Goal: Book appointment/travel/reservation

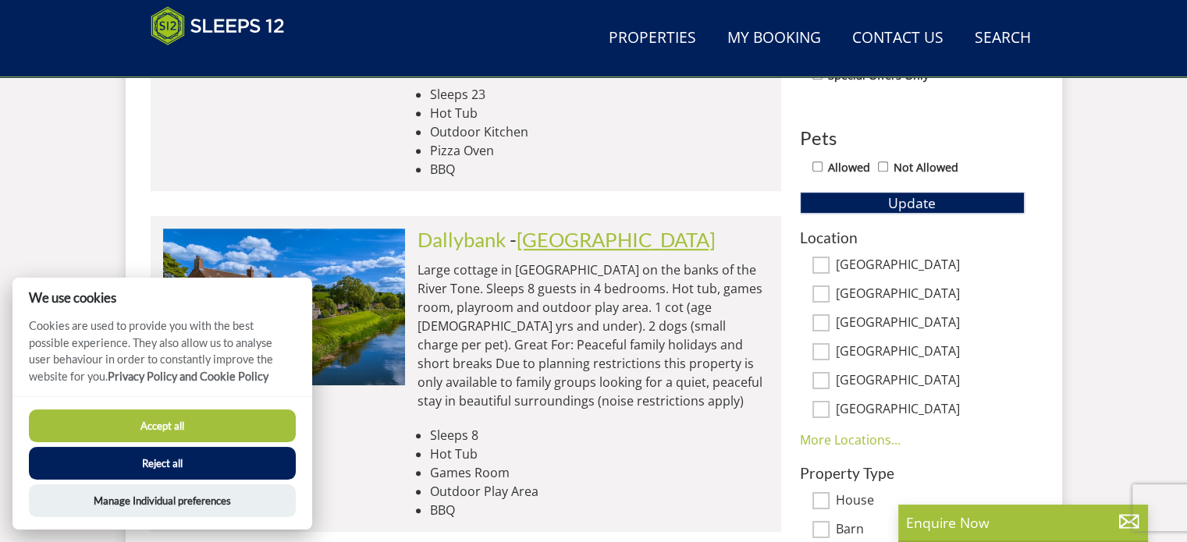
scroll to position [560, 0]
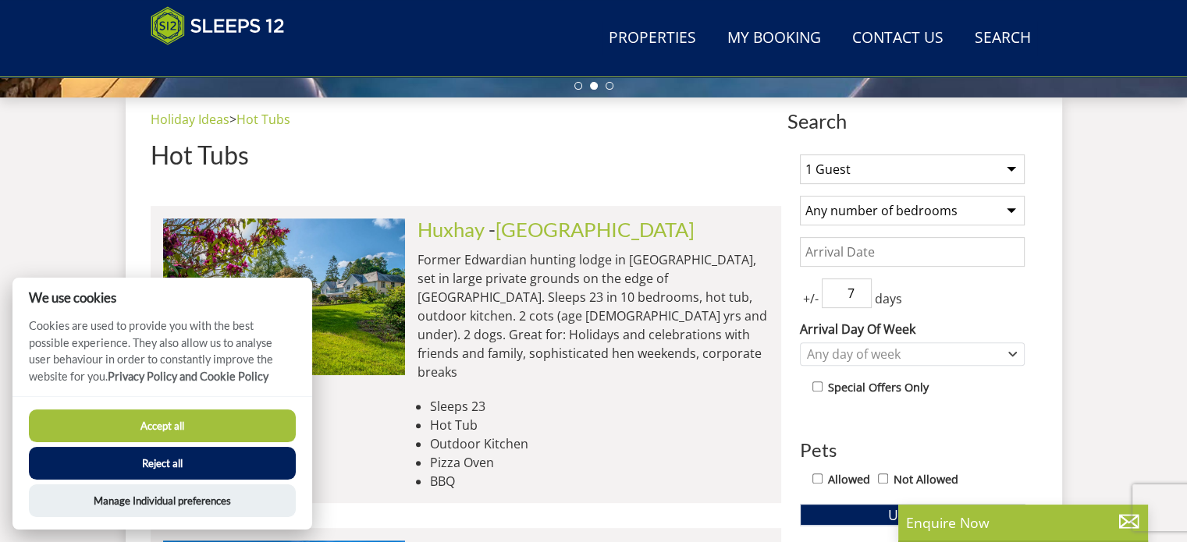
click at [885, 173] on select "1 Guest 2 Guests 3 Guests 4 Guests 5 Guests 6 Guests 7 Guests 8 Guests 9 Guests…" at bounding box center [912, 169] width 225 height 30
select select "12"
click at [800, 154] on select "1 Guest 2 Guests 3 Guests 4 Guests 5 Guests 6 Guests 7 Guests 8 Guests 9 Guests…" at bounding box center [912, 169] width 225 height 30
click at [864, 216] on select "Any number of bedrooms 3 Bedrooms 4 Bedrooms 5 Bedrooms 6 Bedrooms 7 Bedrooms 8…" at bounding box center [912, 211] width 225 height 30
select select "6"
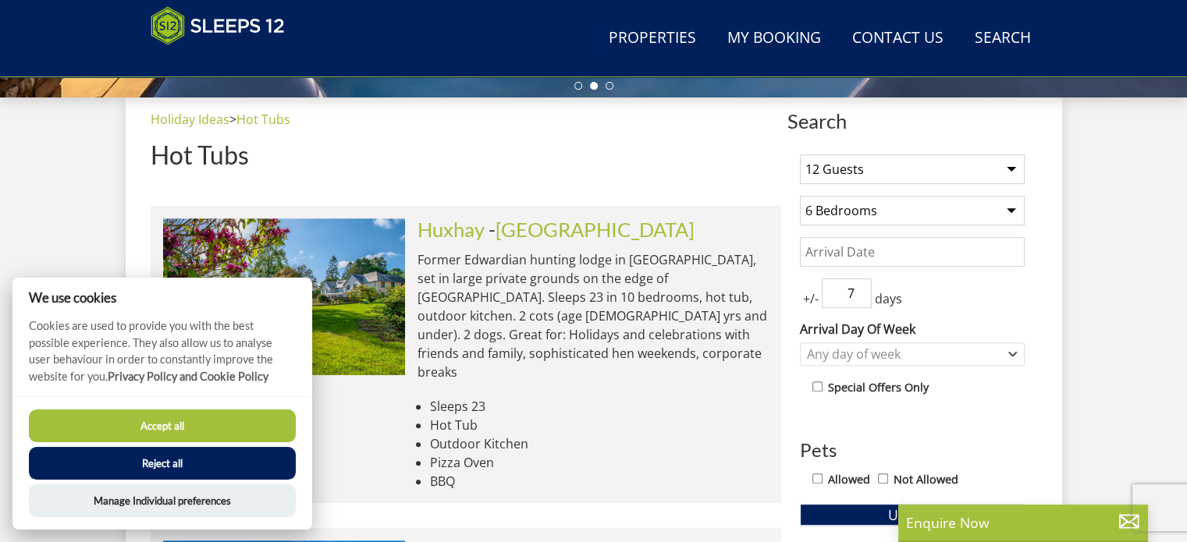
click at [800, 196] on select "Any number of bedrooms 3 Bedrooms 4 Bedrooms 5 Bedrooms 6 Bedrooms 7 Bedrooms 8…" at bounding box center [912, 211] width 225 height 30
click at [877, 252] on input "Date" at bounding box center [912, 252] width 225 height 30
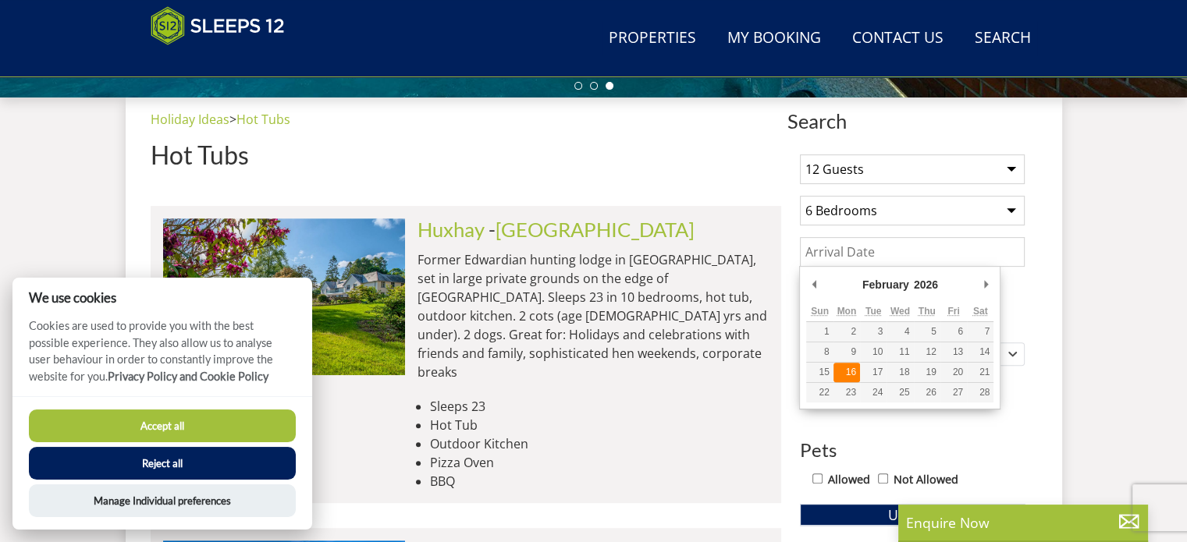
type input "[DATE]"
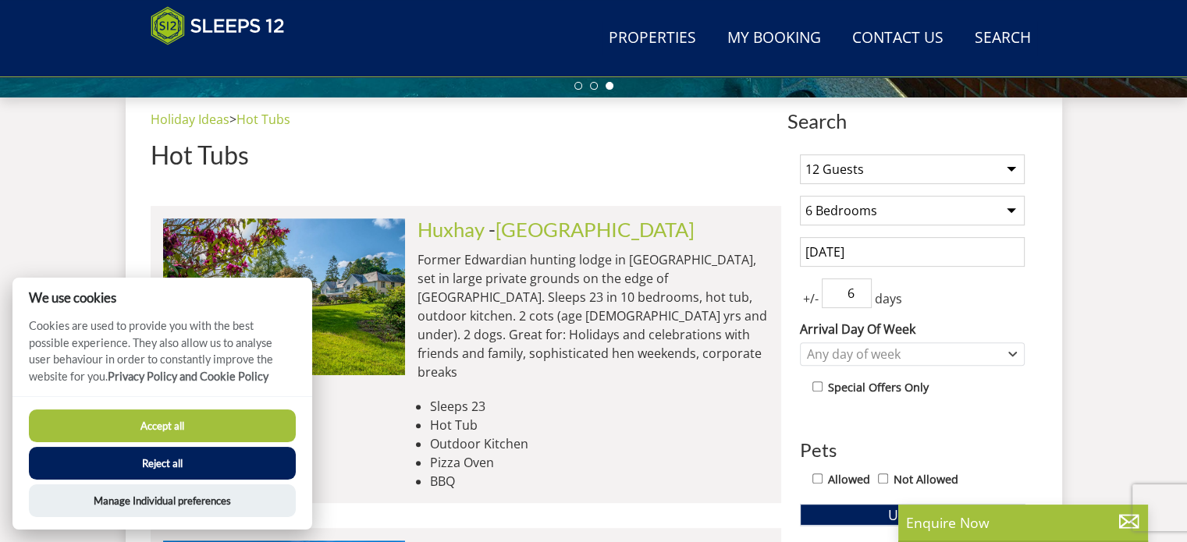
click at [862, 300] on input "6" at bounding box center [847, 294] width 50 height 30
click at [862, 300] on input "5" at bounding box center [847, 294] width 50 height 30
click at [862, 300] on input "4" at bounding box center [847, 294] width 50 height 30
click at [862, 300] on input "3" at bounding box center [847, 294] width 50 height 30
type input "4"
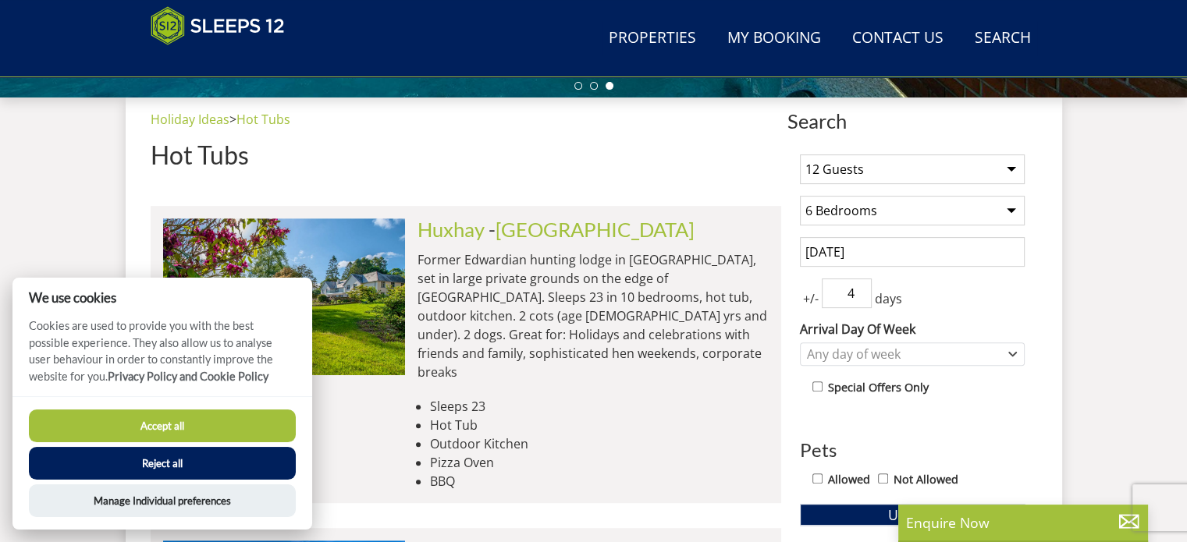
click at [861, 286] on input "4" at bounding box center [847, 294] width 50 height 30
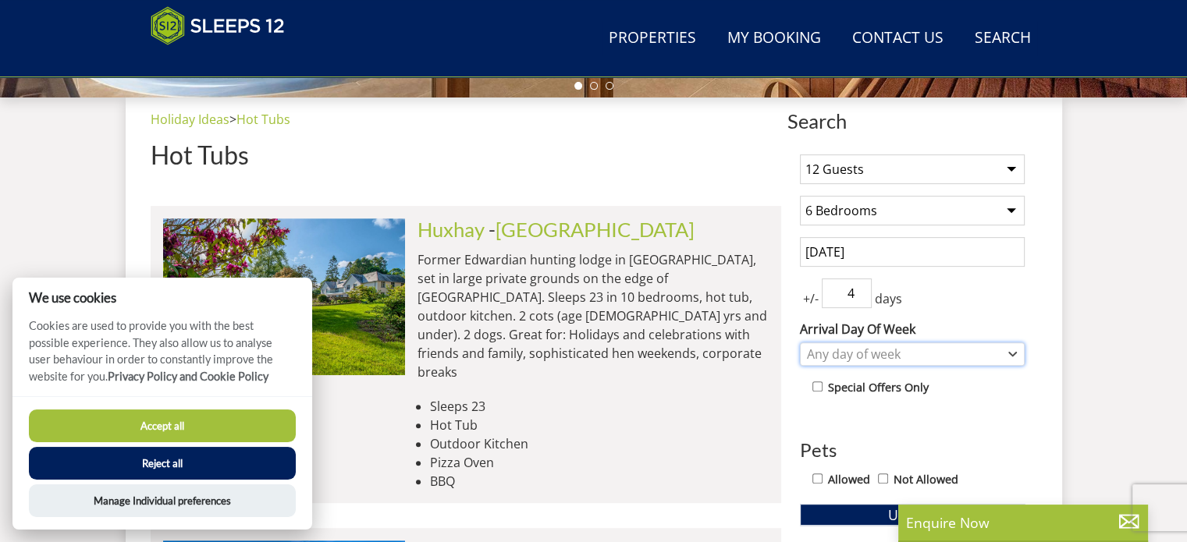
click at [879, 350] on div "Any day of week" at bounding box center [904, 354] width 202 height 17
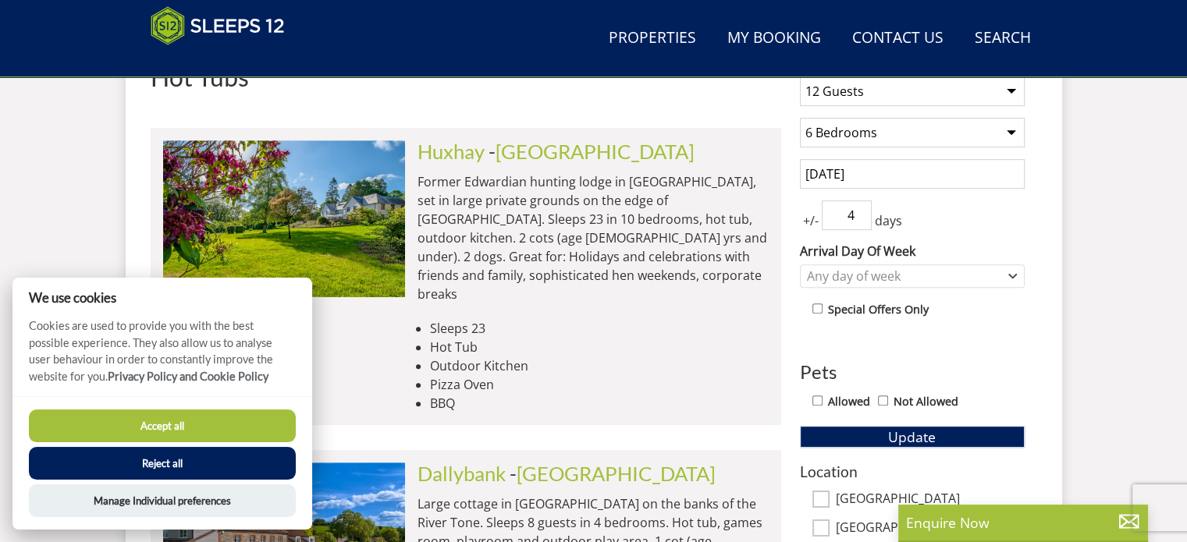
click at [852, 403] on label "Allowed" at bounding box center [849, 401] width 42 height 17
click at [822, 403] on input "Allowed" at bounding box center [817, 401] width 10 height 10
checkbox input "true"
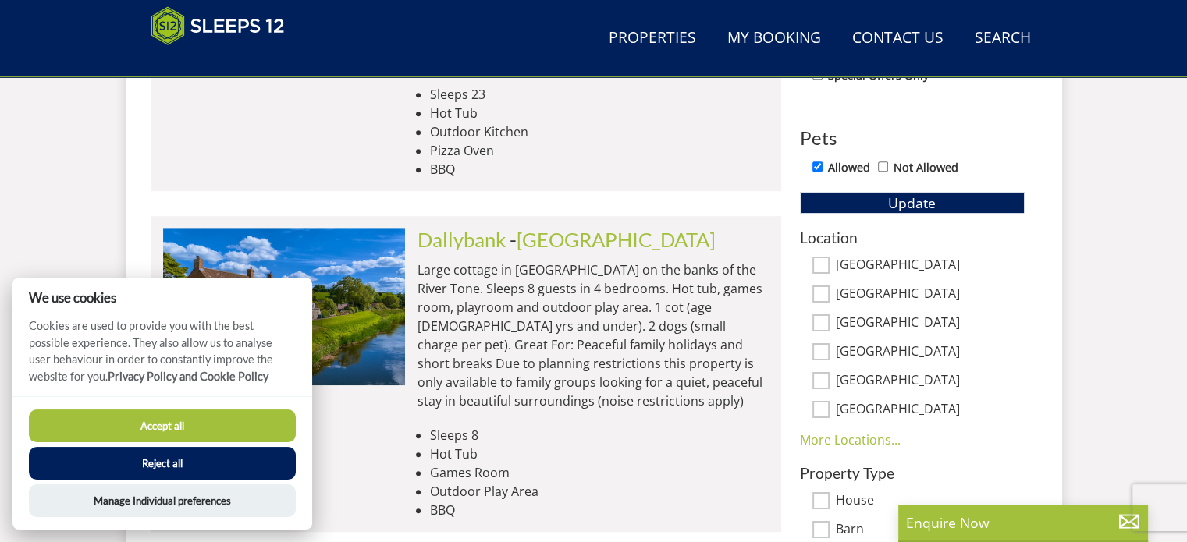
scroll to position [950, 0]
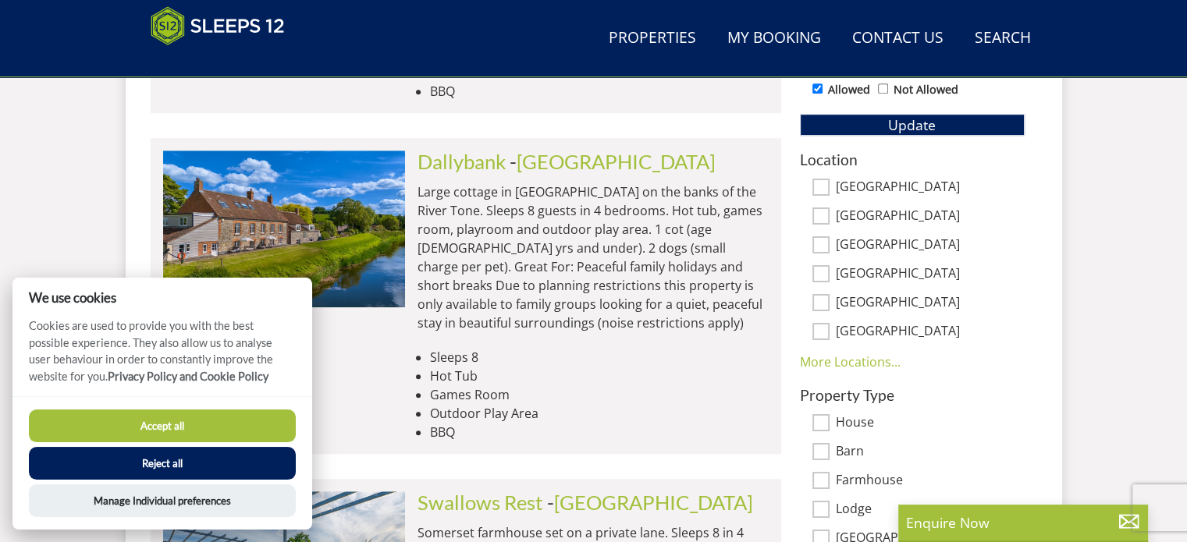
click at [824, 329] on input "[GEOGRAPHIC_DATA]" at bounding box center [820, 331] width 17 height 17
checkbox input "true"
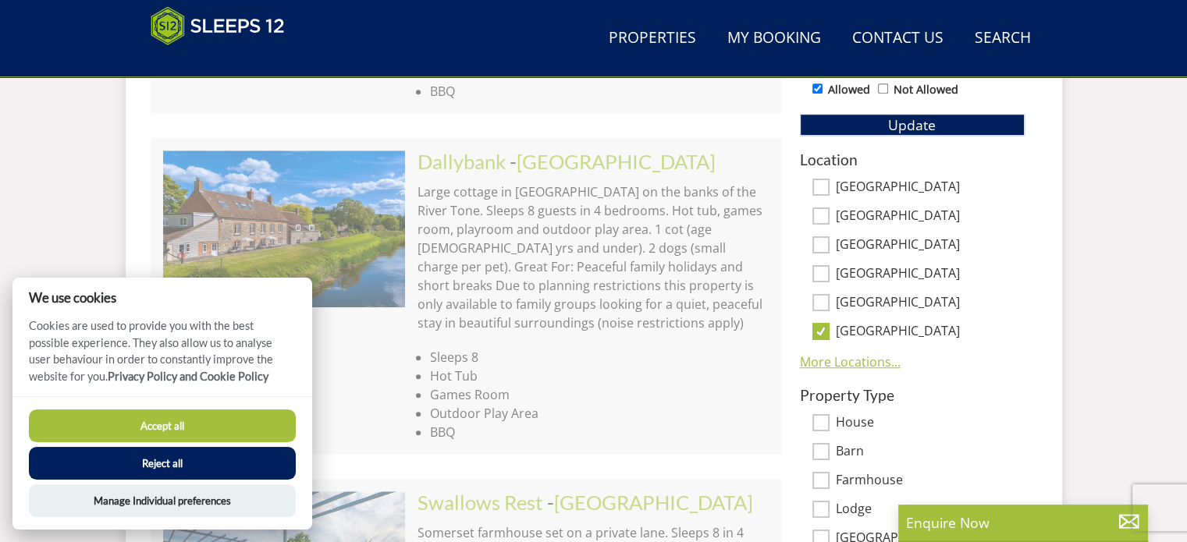
click at [841, 361] on link "More Locations..." at bounding box center [850, 361] width 101 height 17
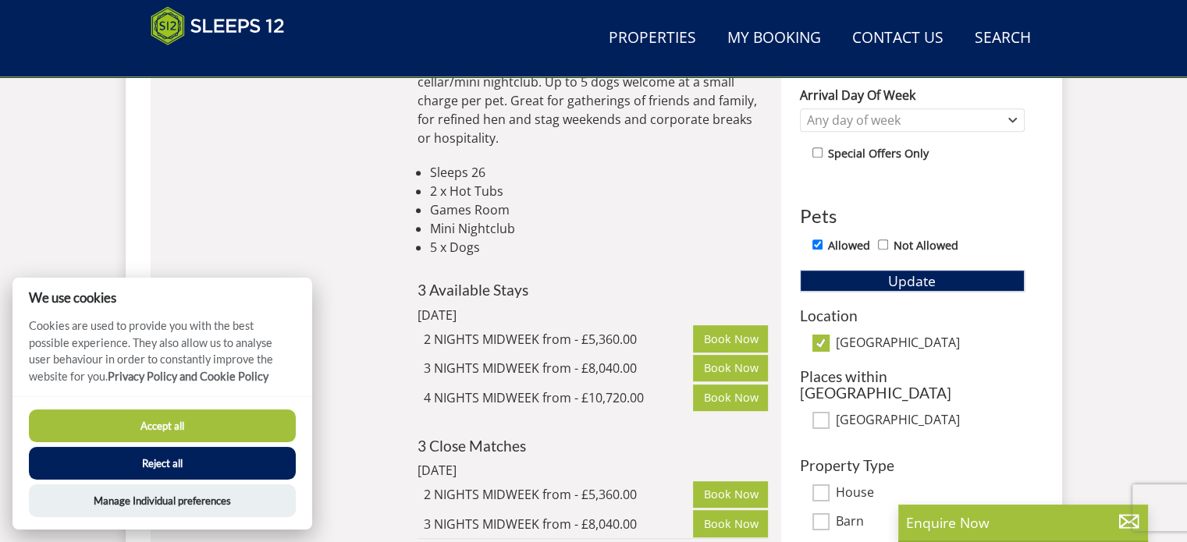
scroll to position [716, 0]
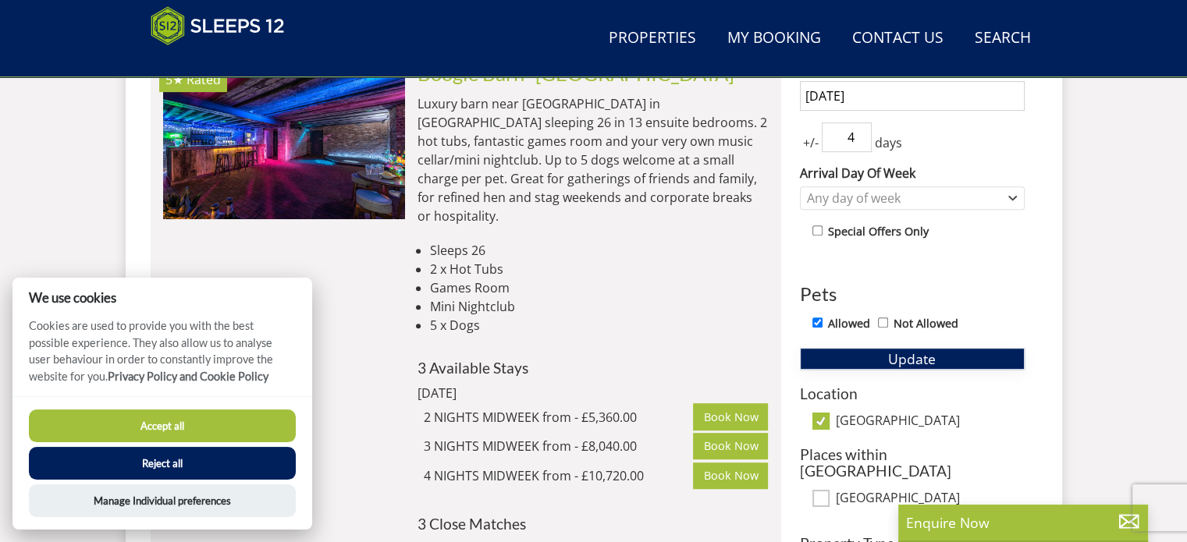
click at [954, 358] on button "Update" at bounding box center [912, 359] width 225 height 22
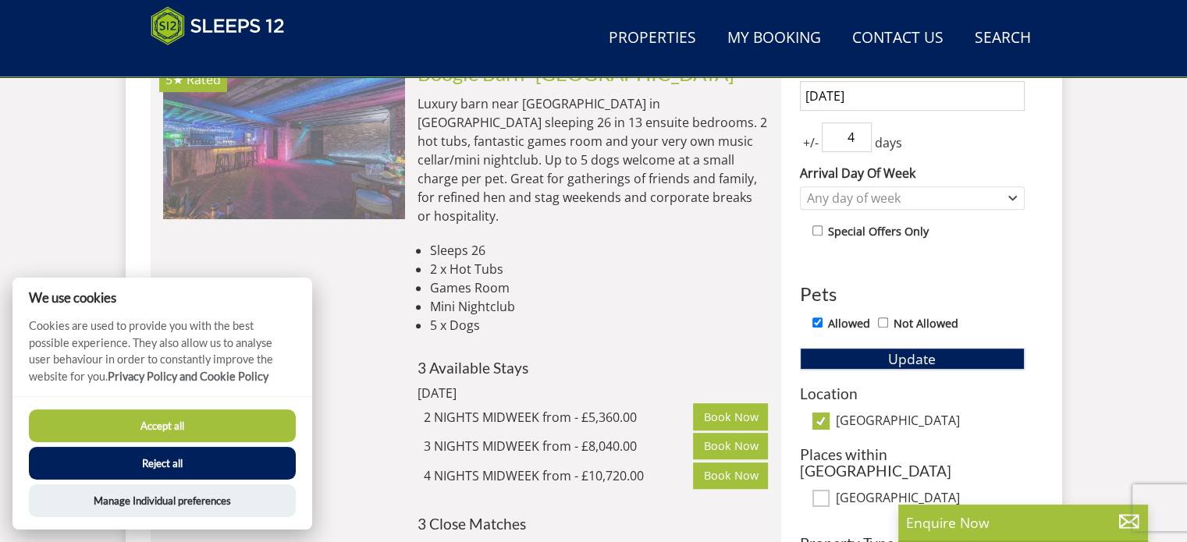
scroll to position [0, 242]
click at [392, 216] on img at bounding box center [284, 140] width 242 height 156
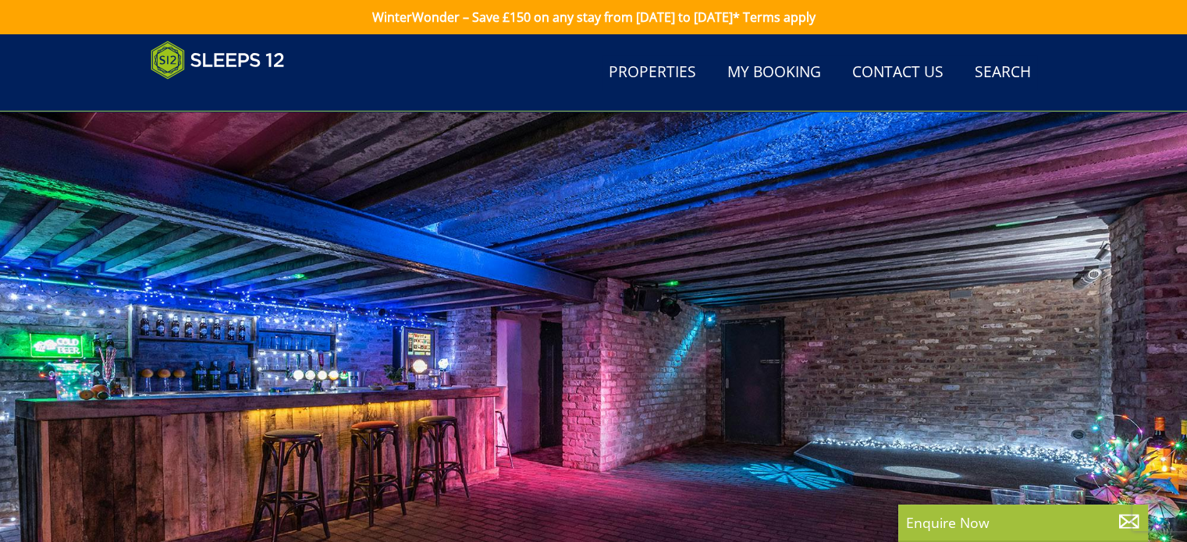
scroll to position [234, 0]
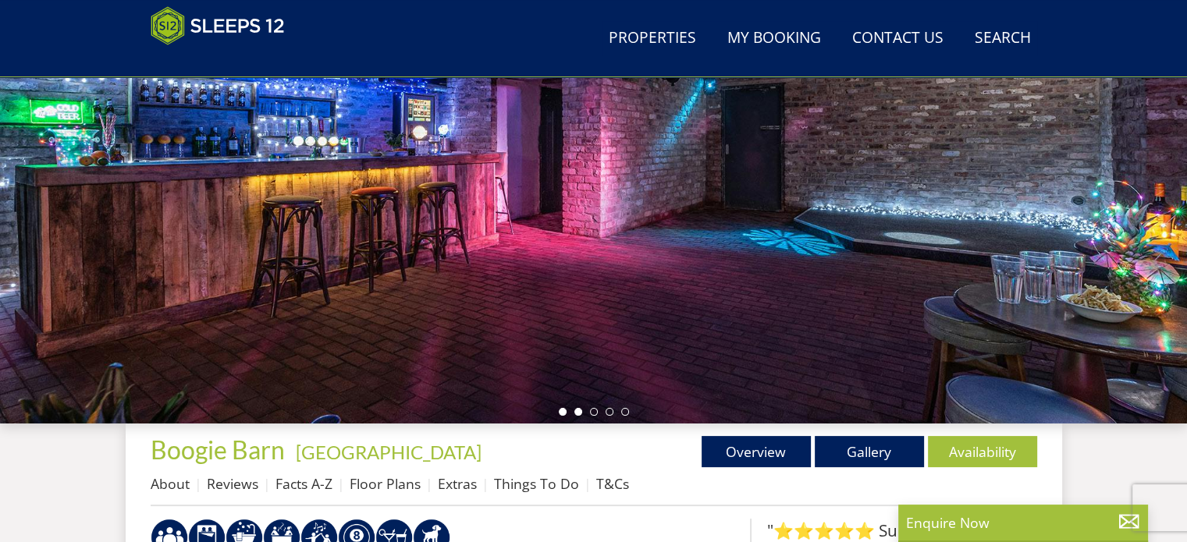
click at [574, 410] on li at bounding box center [578, 412] width 8 height 8
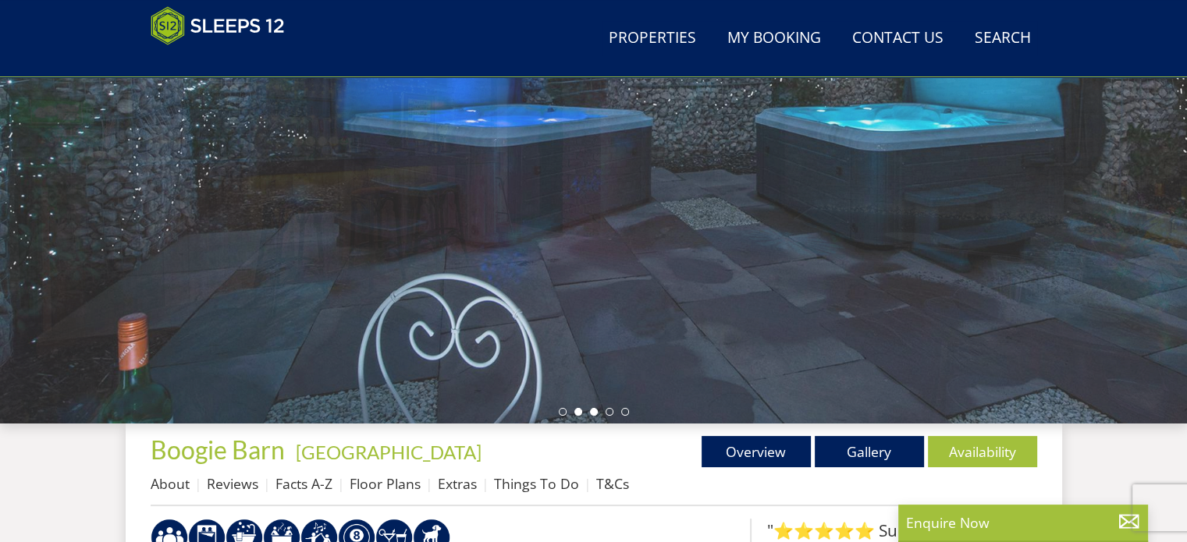
click at [591, 414] on li at bounding box center [594, 412] width 8 height 8
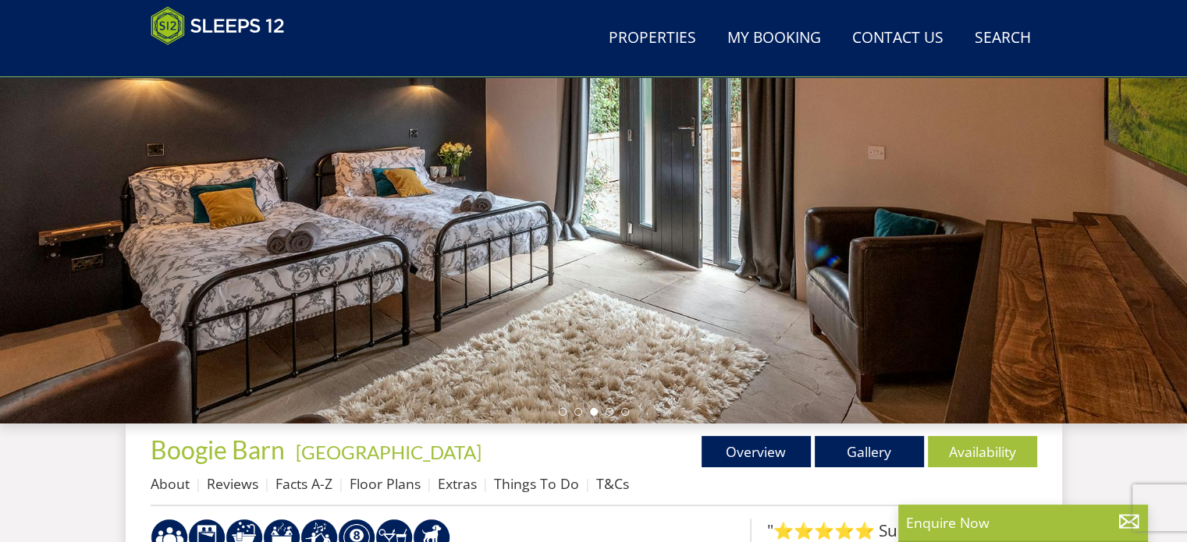
select select "12"
select select "6"
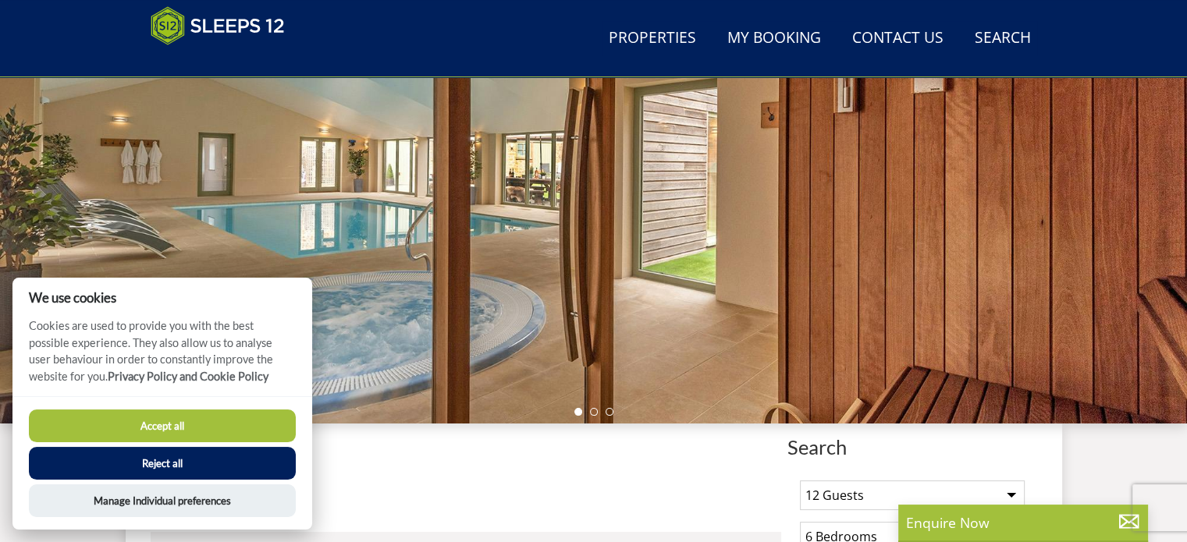
scroll to position [716, 0]
